Goal: Navigation & Orientation: Find specific page/section

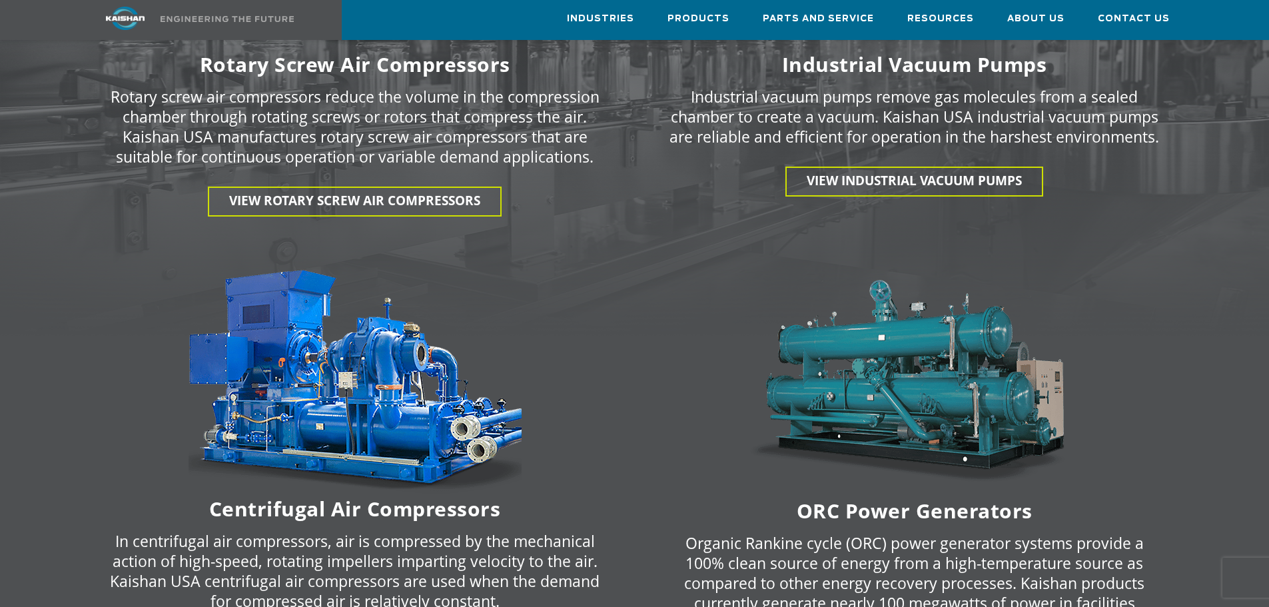
scroll to position [2264, 0]
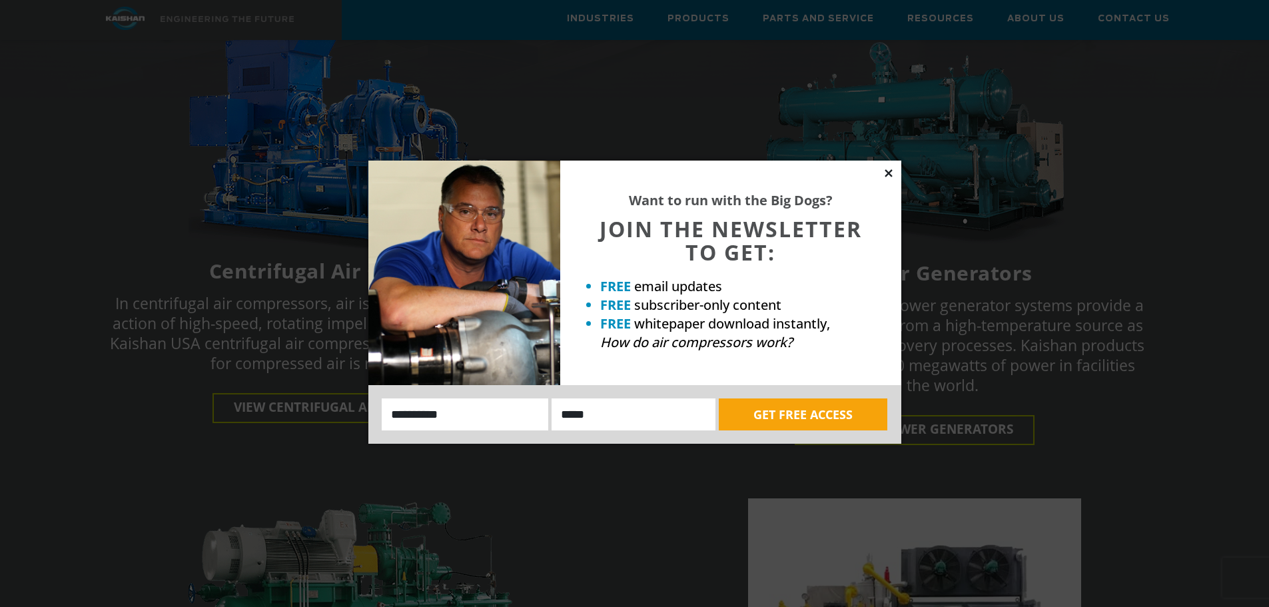
click at [889, 169] on icon at bounding box center [888, 173] width 12 height 12
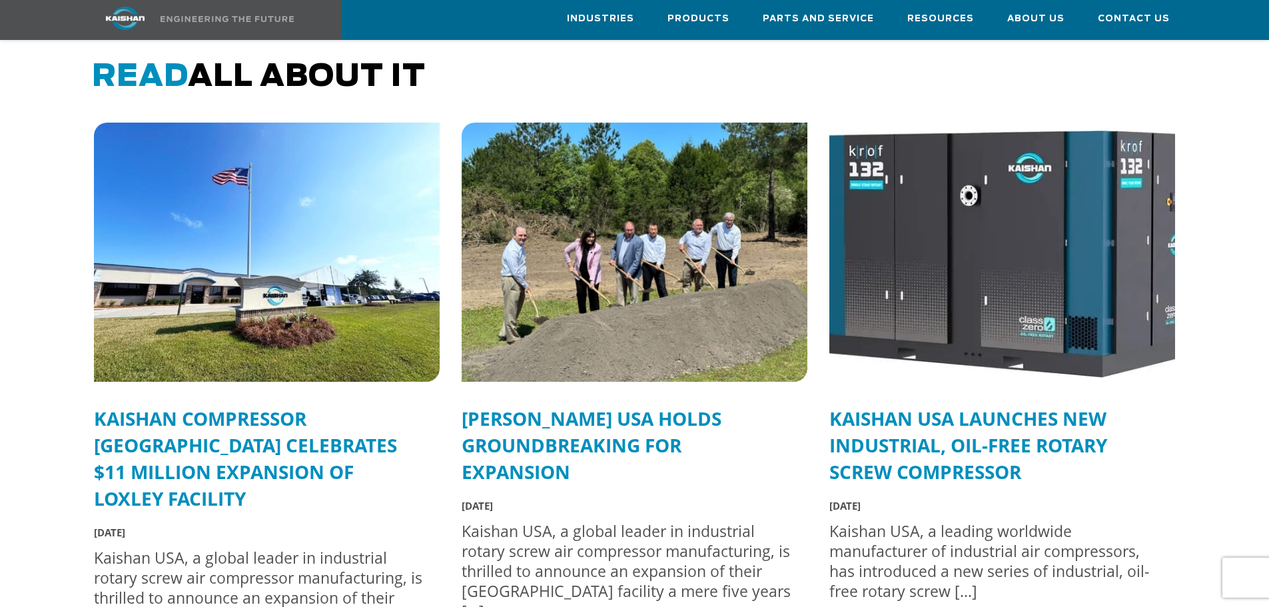
scroll to position [3263, 0]
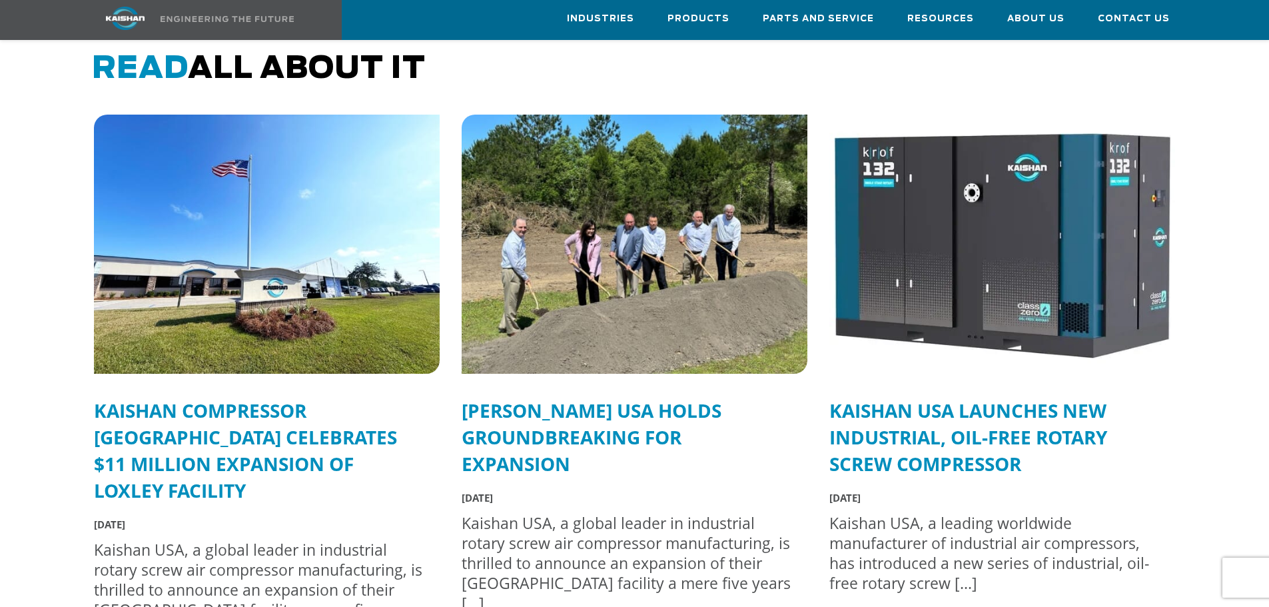
click at [222, 424] on link "Kaishan Compressor [GEOGRAPHIC_DATA] Celebrates $11 Million Expansion of Loxley…" at bounding box center [245, 450] width 303 height 105
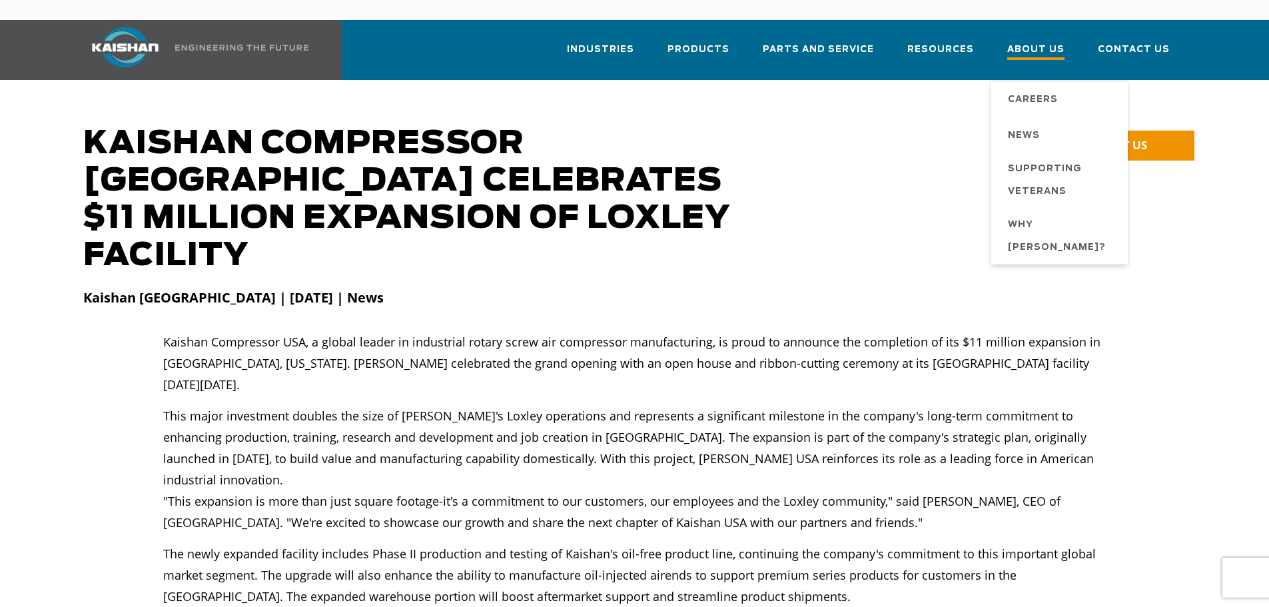
click at [1048, 42] on span "About Us" at bounding box center [1035, 51] width 57 height 18
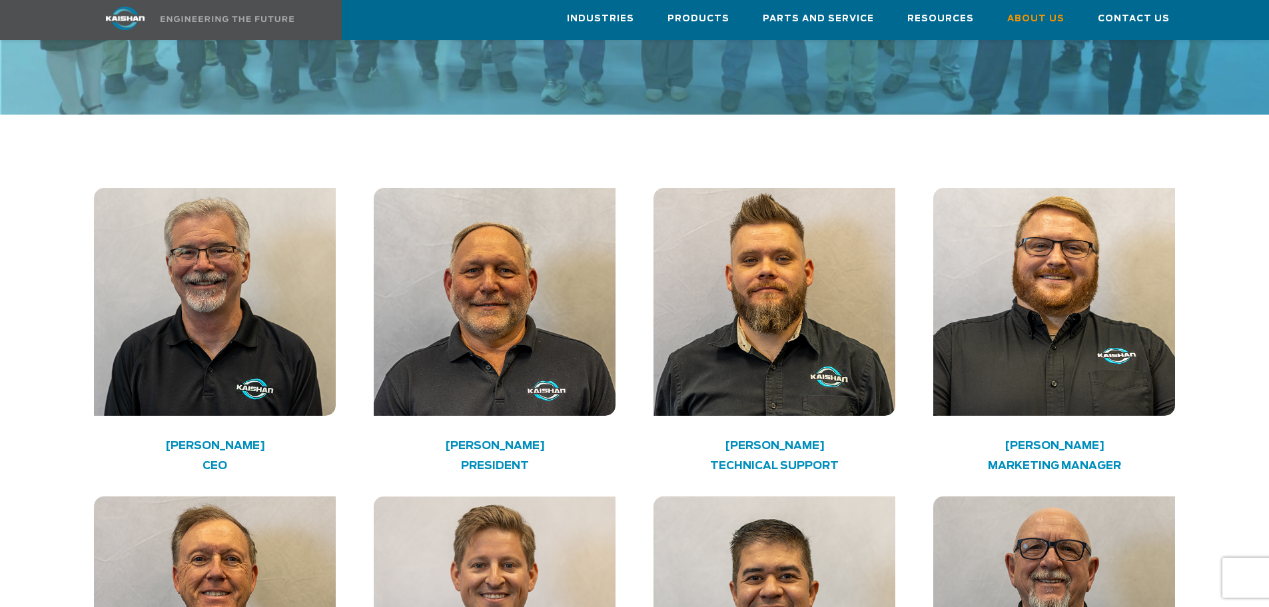
scroll to position [1998, 0]
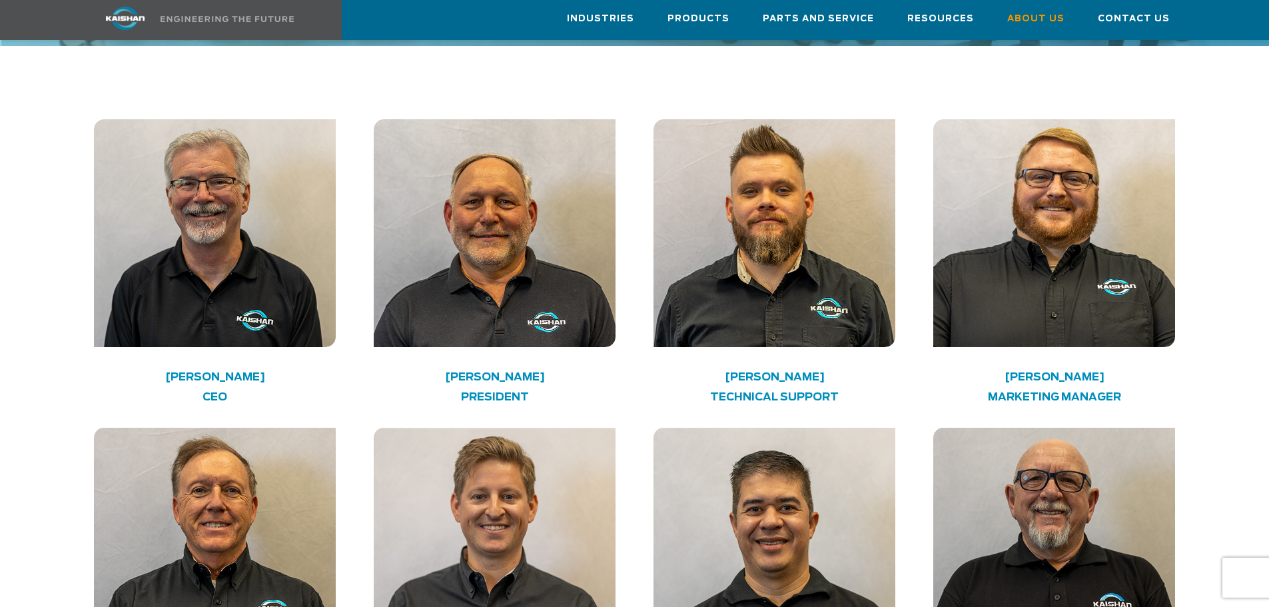
click at [1247, 264] on div "**********" at bounding box center [634, 540] width 1269 height 4760
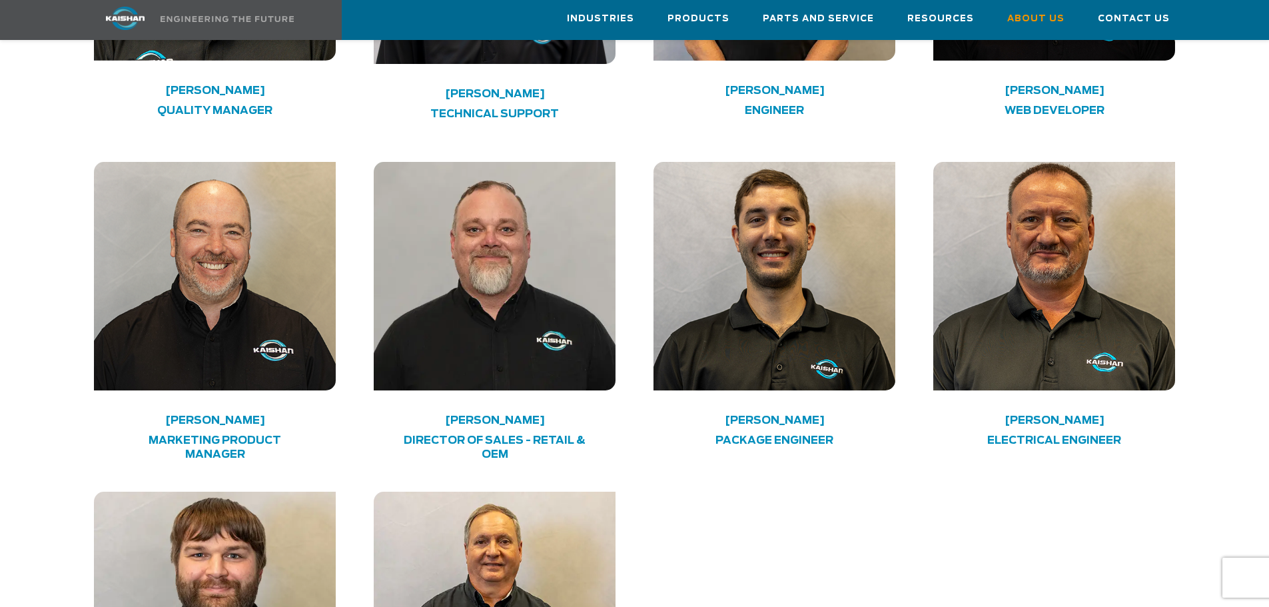
scroll to position [3596, 0]
